Goal: Information Seeking & Learning: Learn about a topic

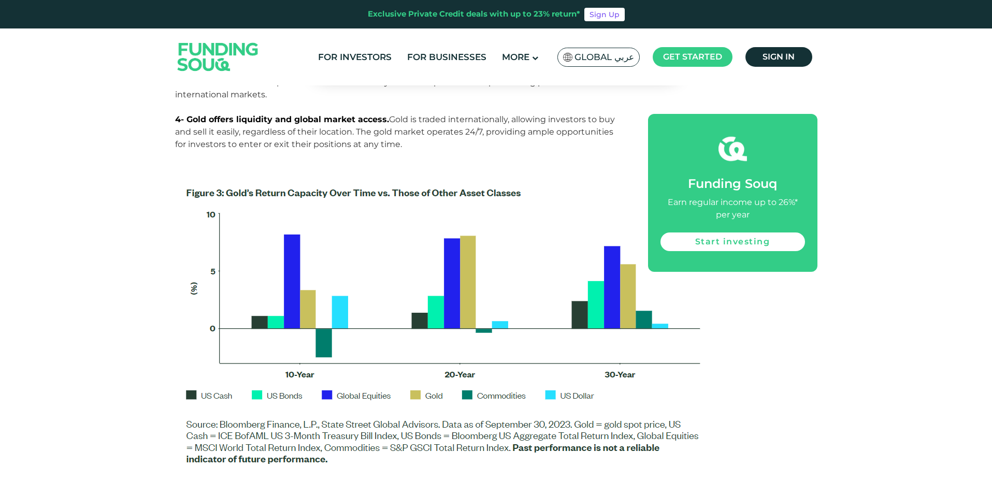
scroll to position [1670, 0]
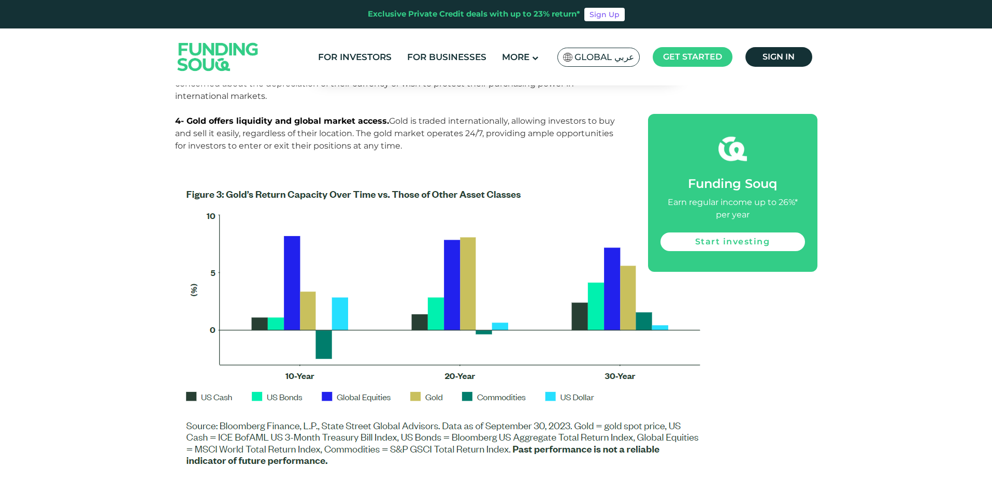
click at [287, 254] on img at bounding box center [446, 330] width 542 height 307
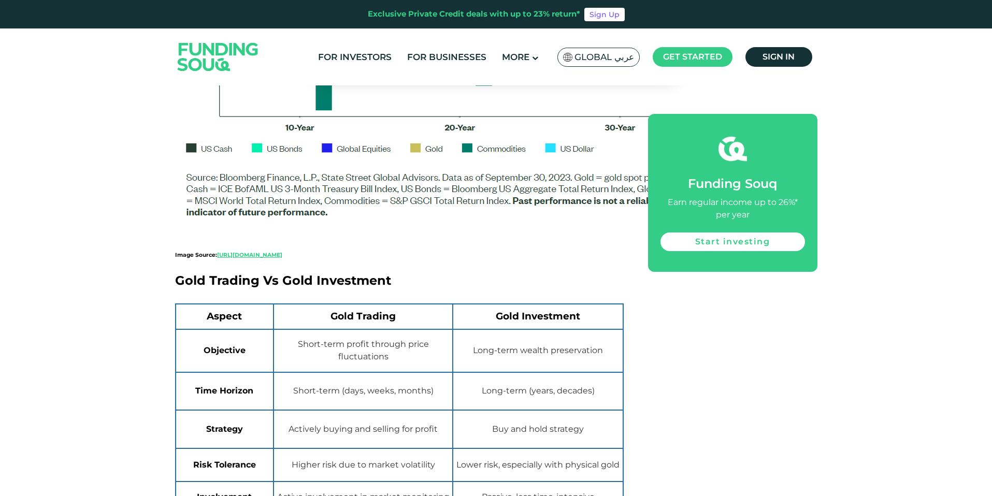
scroll to position [1738, 0]
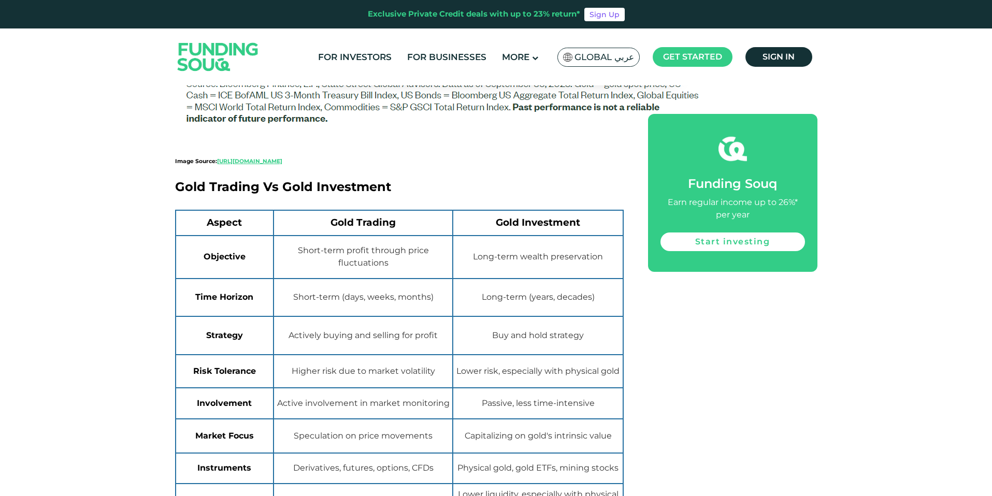
scroll to position [2111, 0]
